Goal: Register for event/course

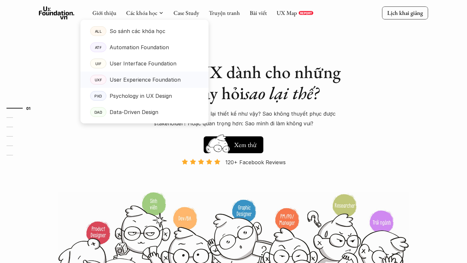
click at [140, 80] on p "User Experience Foundation" at bounding box center [145, 80] width 71 height 10
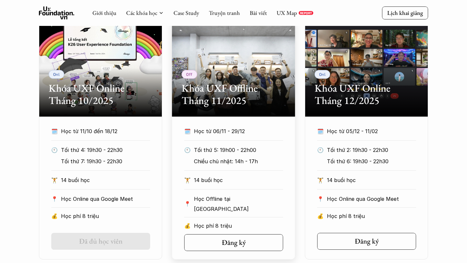
scroll to position [300, 0]
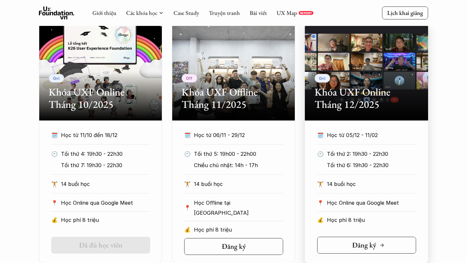
click at [355, 245] on h5 "Đăng ký" at bounding box center [364, 245] width 24 height 8
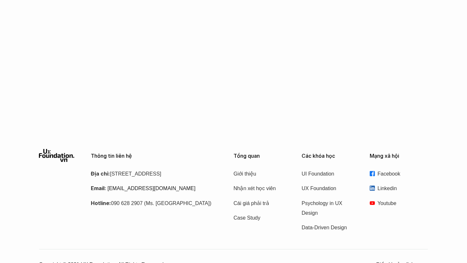
scroll to position [1090, 0]
